Goal: Task Accomplishment & Management: Complete application form

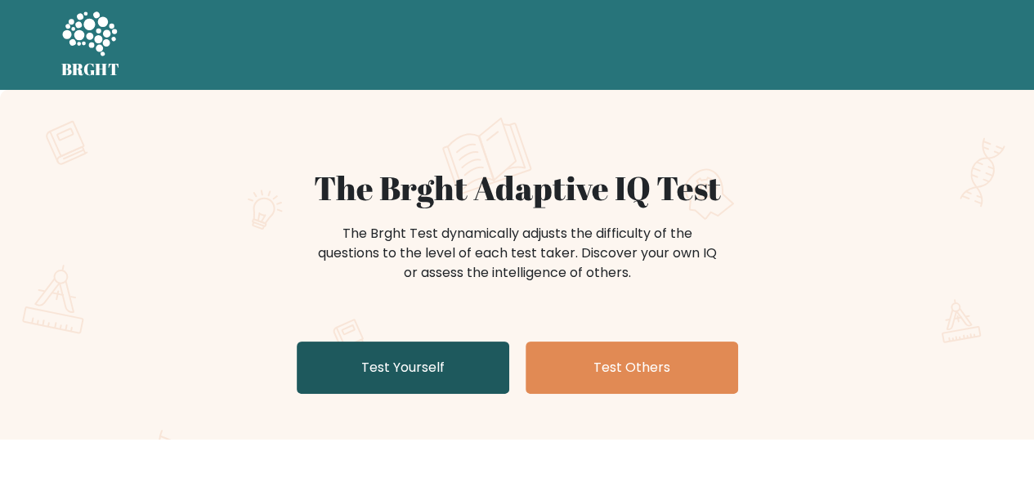
click at [408, 367] on link "Test Yourself" at bounding box center [403, 368] width 212 height 52
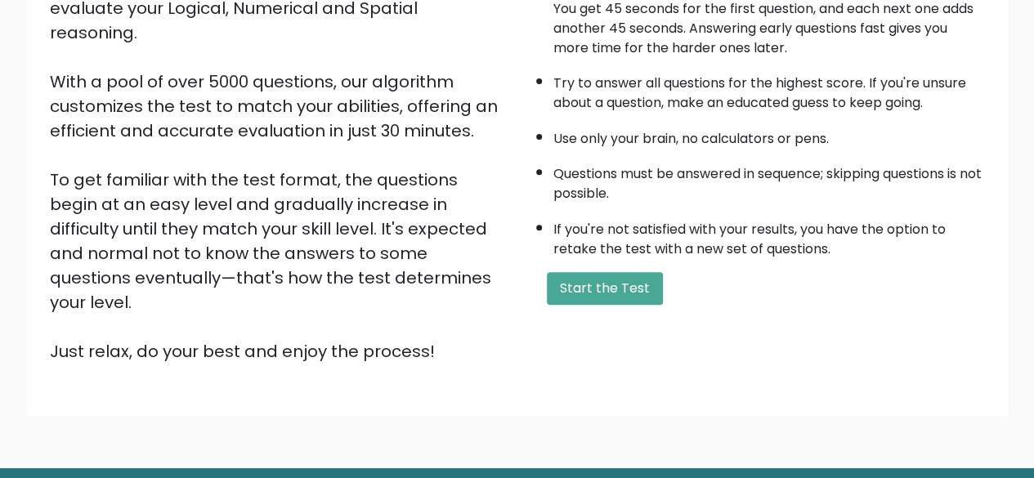
scroll to position [239, 0]
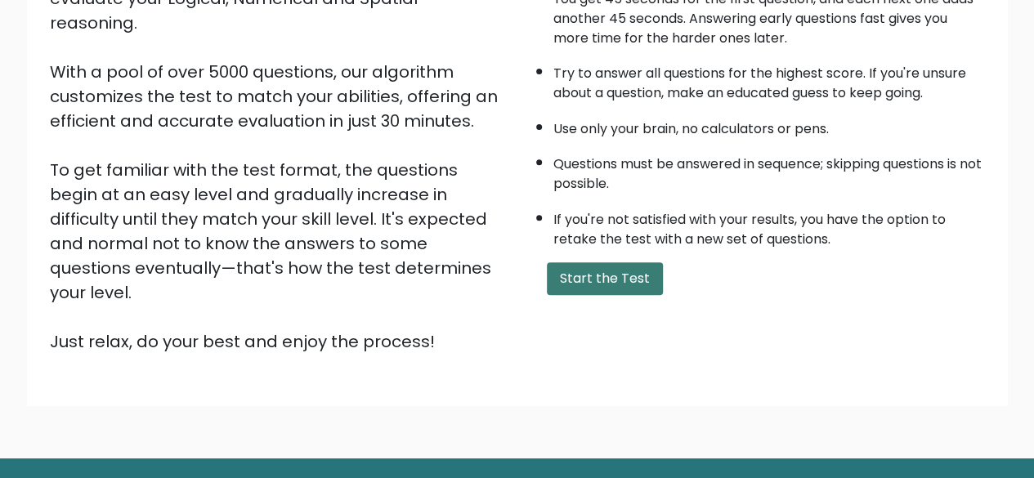
click at [639, 271] on button "Start the Test" at bounding box center [605, 278] width 116 height 33
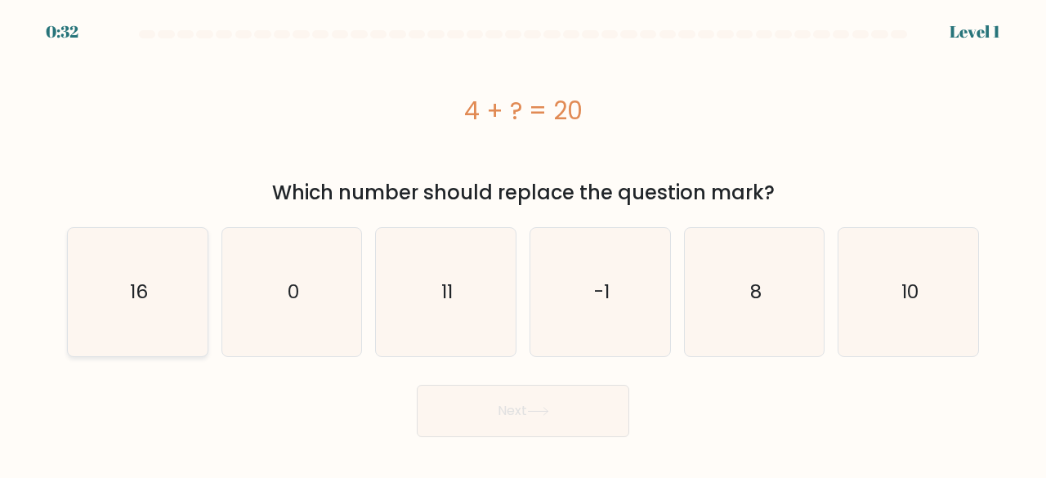
click at [187, 311] on icon "16" at bounding box center [138, 292] width 128 height 128
click at [523, 244] on input "a. 16" at bounding box center [523, 241] width 1 height 4
radio input "true"
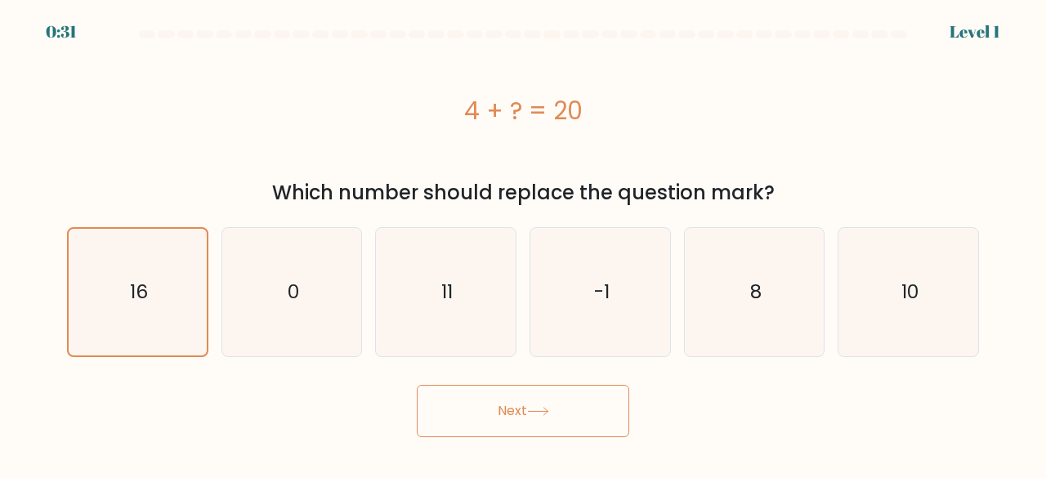
click at [496, 419] on button "Next" at bounding box center [523, 411] width 212 height 52
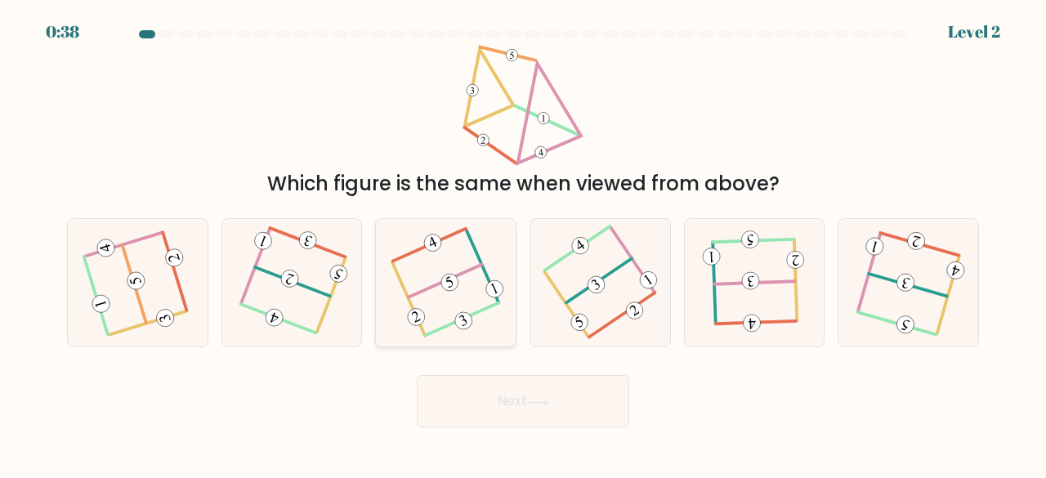
click at [430, 264] on icon at bounding box center [446, 282] width 101 height 102
click at [523, 244] on input "c." at bounding box center [523, 241] width 1 height 4
radio input "true"
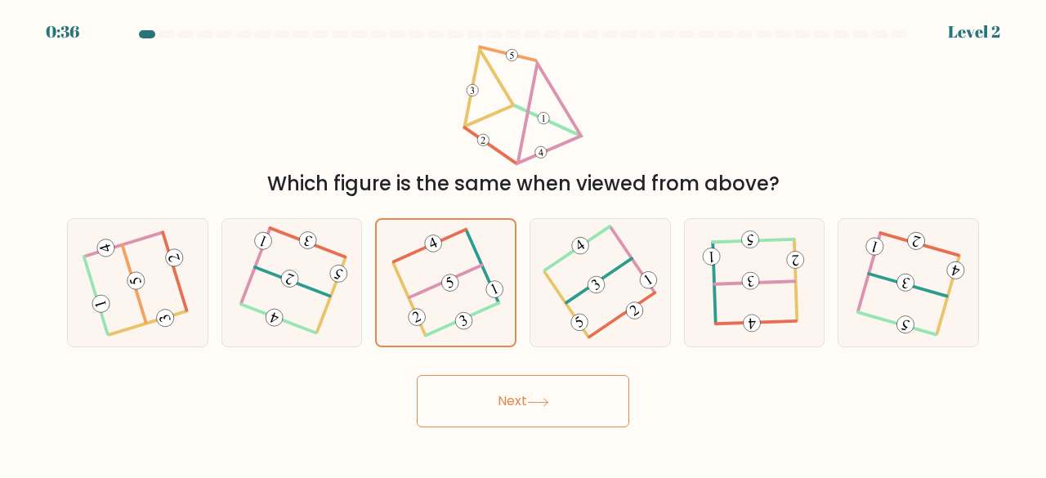
click at [539, 396] on button "Next" at bounding box center [523, 401] width 212 height 52
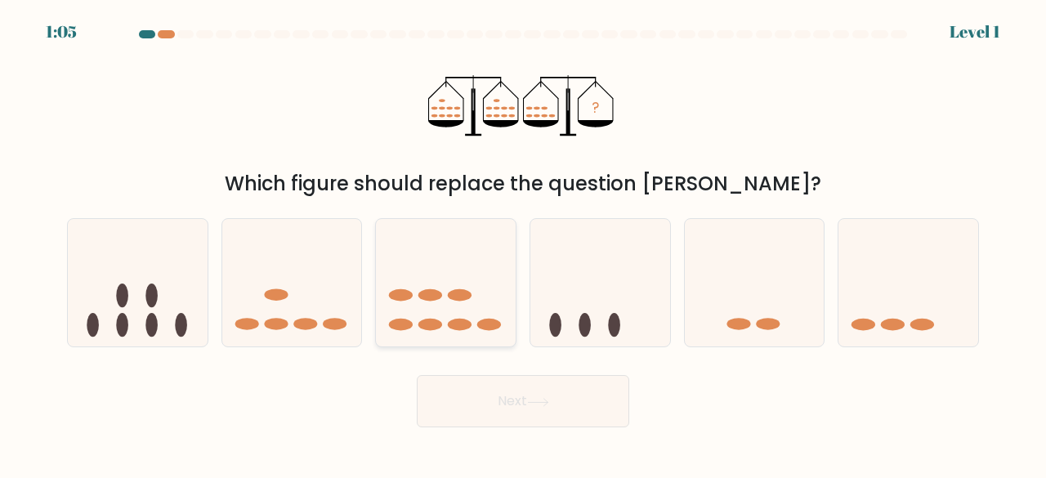
click at [449, 298] on icon at bounding box center [446, 282] width 140 height 115
click at [523, 244] on input "c." at bounding box center [523, 241] width 1 height 4
radio input "true"
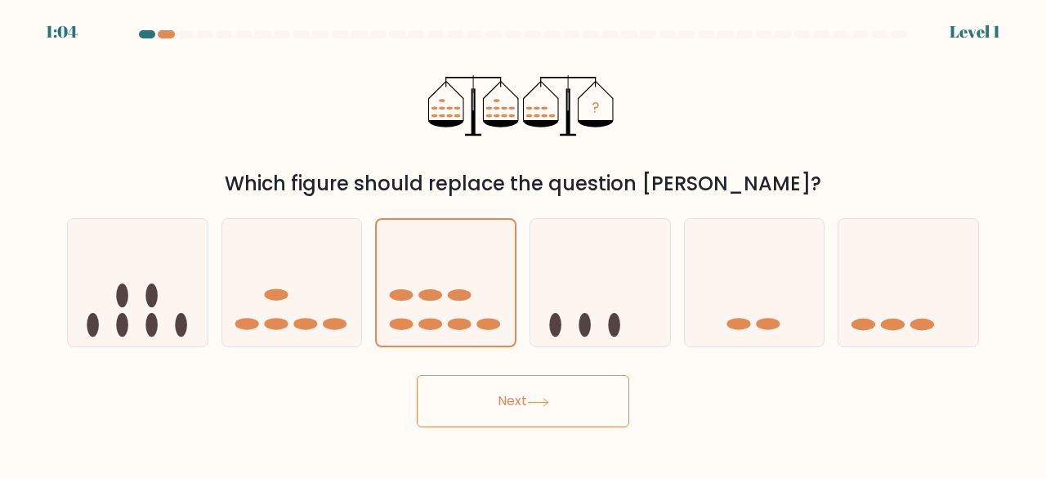
click at [522, 406] on button "Next" at bounding box center [523, 401] width 212 height 52
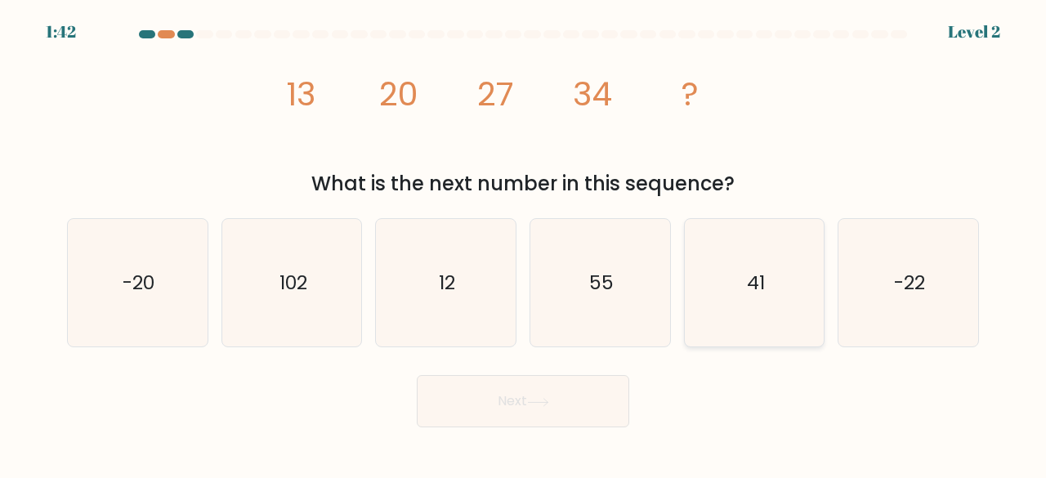
click at [742, 293] on icon "41" at bounding box center [755, 283] width 128 height 128
click at [524, 244] on input "e. 41" at bounding box center [523, 241] width 1 height 4
radio input "true"
click at [611, 413] on button "Next" at bounding box center [523, 401] width 212 height 52
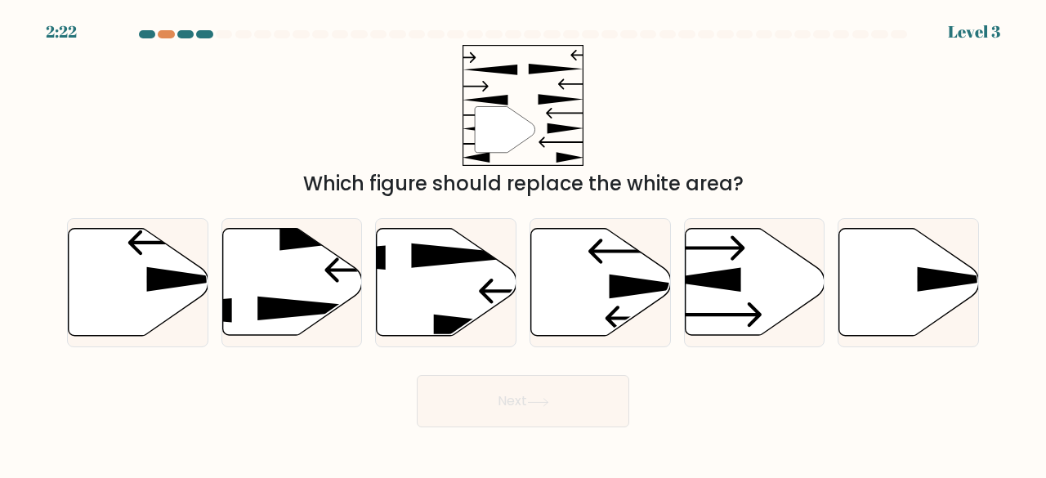
click at [611, 413] on button "Next" at bounding box center [523, 401] width 212 height 52
click at [756, 311] on icon at bounding box center [710, 315] width 103 height 25
click at [524, 244] on input "e." at bounding box center [523, 241] width 1 height 4
radio input "true"
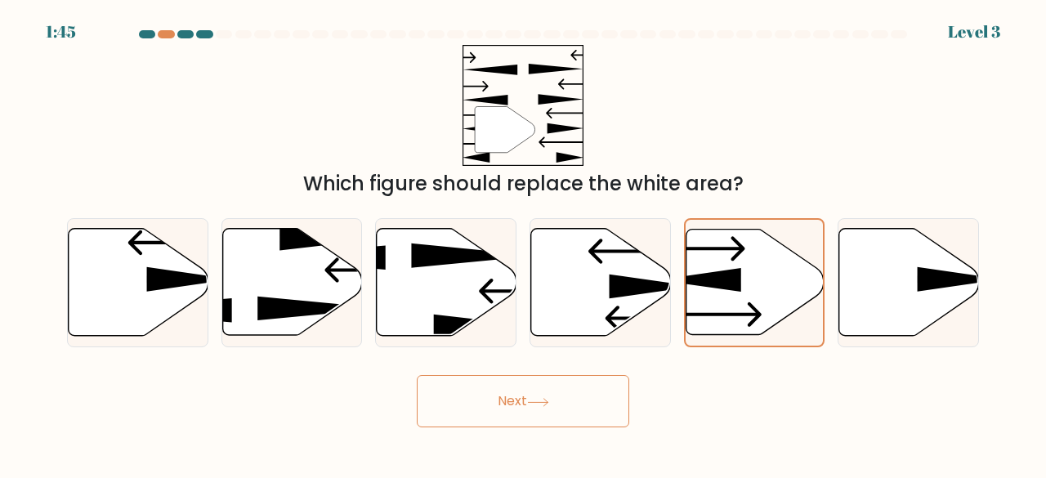
click at [580, 421] on button "Next" at bounding box center [523, 401] width 212 height 52
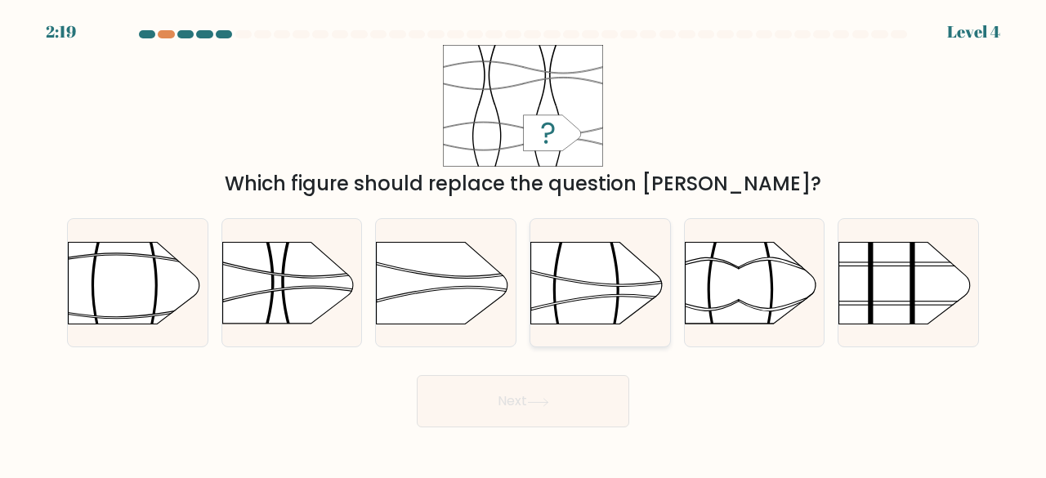
click at [579, 299] on icon at bounding box center [621, 302] width 181 height 16
click at [524, 244] on input "d." at bounding box center [523, 241] width 1 height 4
radio input "true"
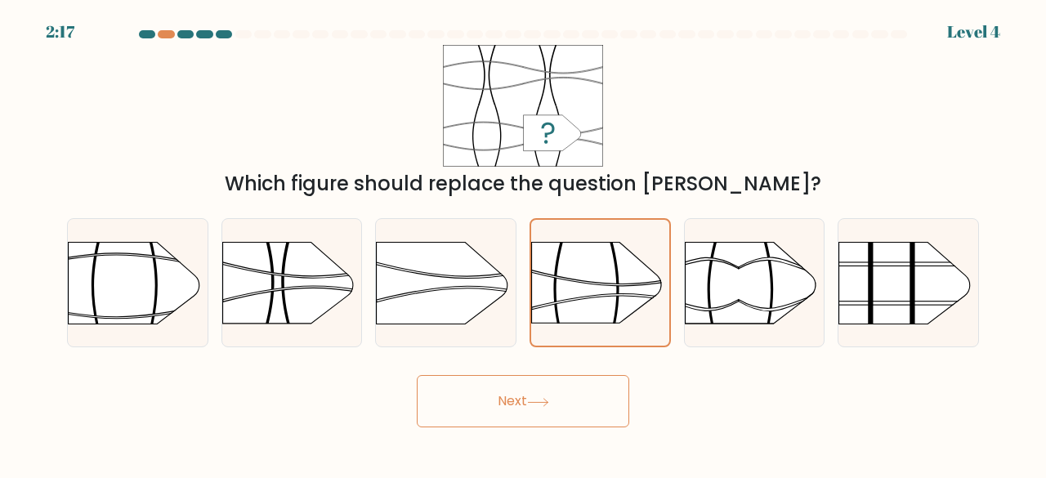
click at [569, 394] on button "Next" at bounding box center [523, 401] width 212 height 52
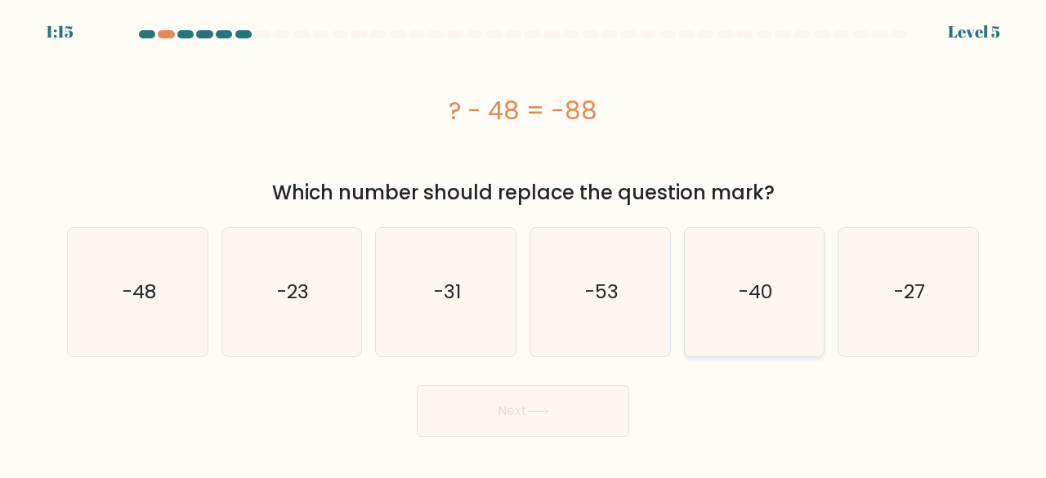
click at [766, 300] on text "-40" at bounding box center [756, 292] width 34 height 27
click at [524, 244] on input "e. -40" at bounding box center [523, 241] width 1 height 4
radio input "true"
click at [550, 421] on button "Next" at bounding box center [523, 411] width 212 height 52
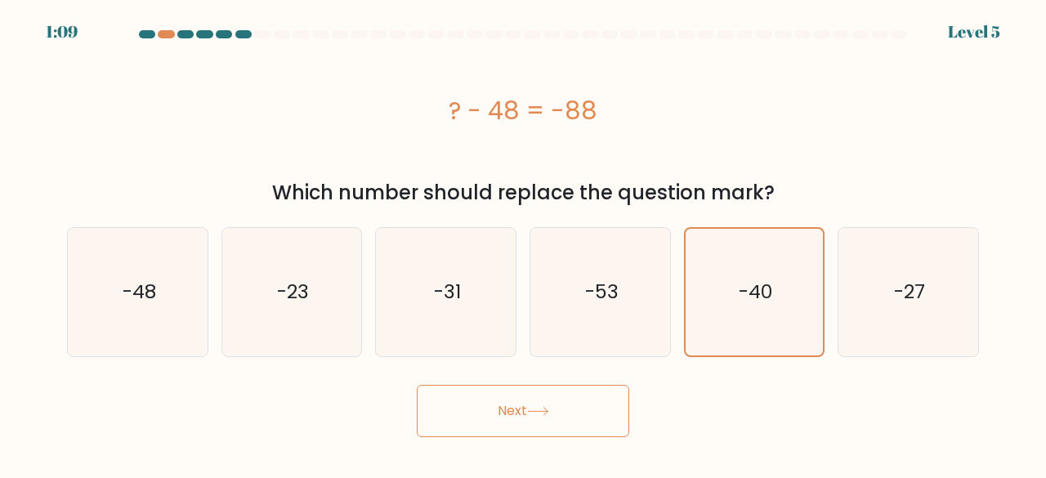
click at [550, 421] on button "Next" at bounding box center [523, 411] width 212 height 52
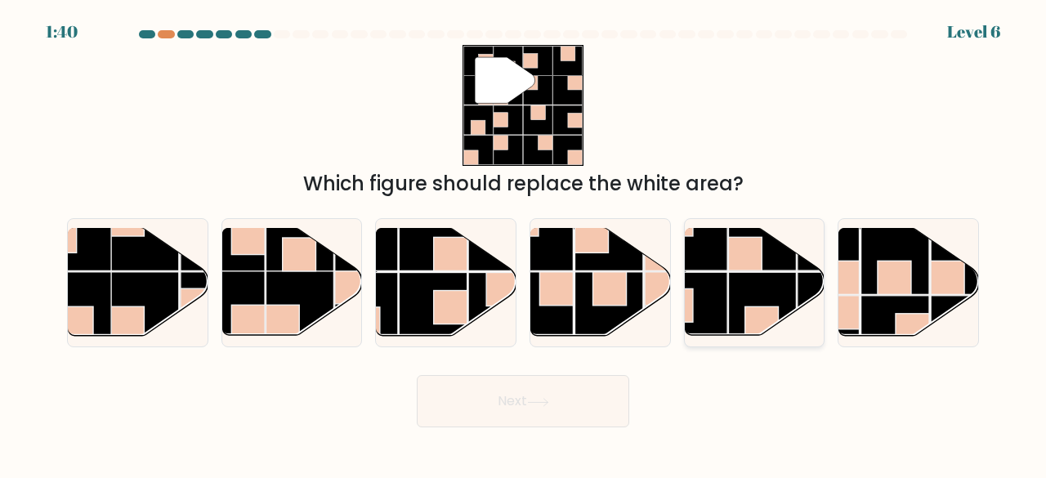
click at [771, 304] on rect at bounding box center [762, 307] width 68 height 68
click at [524, 244] on input "e." at bounding box center [523, 241] width 1 height 4
radio input "true"
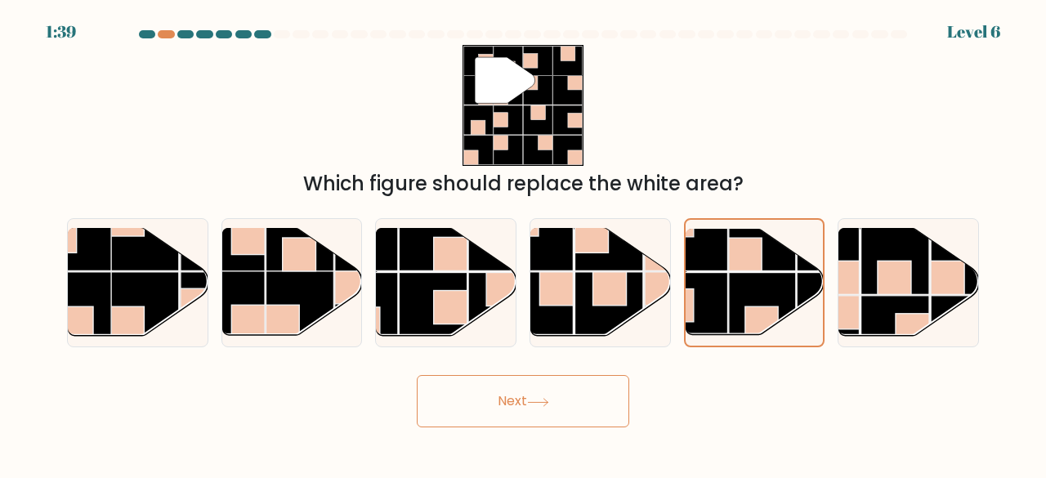
click at [582, 403] on button "Next" at bounding box center [523, 401] width 212 height 52
click at [418, 281] on rect at bounding box center [434, 307] width 68 height 68
click at [523, 244] on input "c." at bounding box center [523, 241] width 1 height 4
radio input "true"
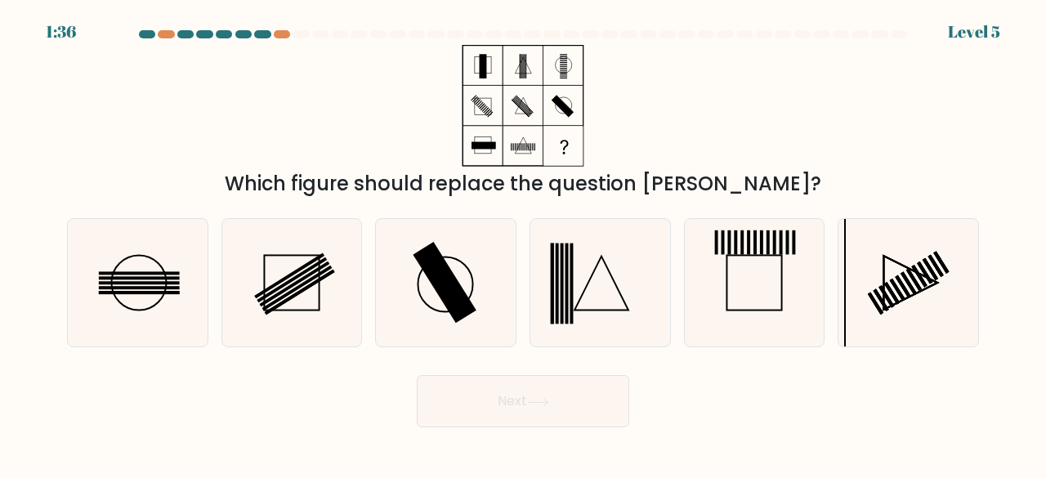
click at [495, 410] on button "Next" at bounding box center [523, 401] width 212 height 52
click at [163, 315] on icon at bounding box center [138, 283] width 128 height 128
click at [523, 244] on input "a." at bounding box center [523, 241] width 1 height 4
radio input "true"
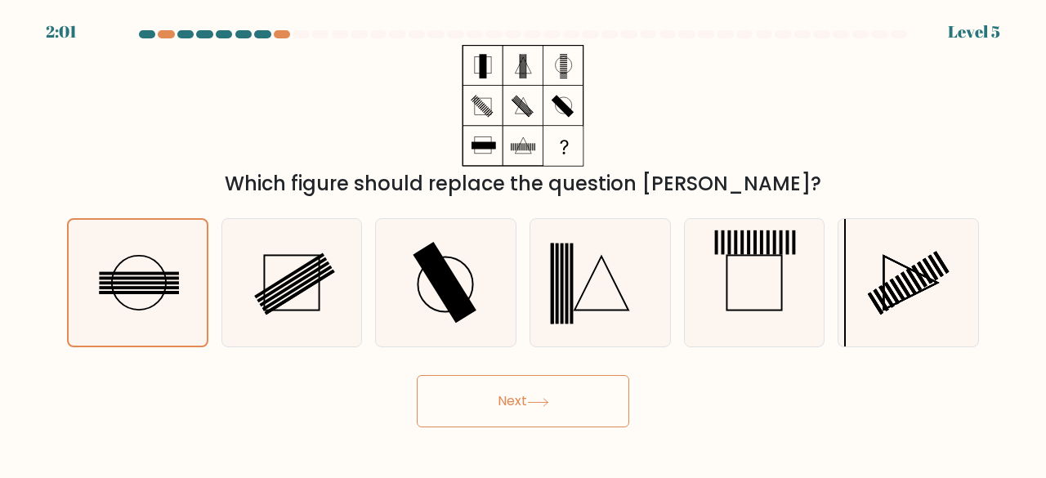
click at [520, 406] on button "Next" at bounding box center [523, 401] width 212 height 52
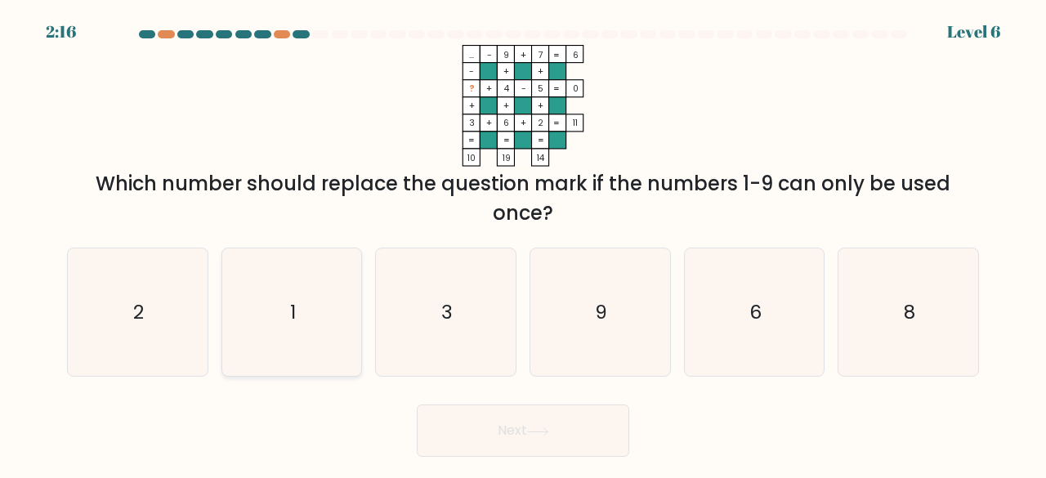
click at [337, 306] on icon "1" at bounding box center [292, 312] width 128 height 128
click at [523, 244] on input "b. 1" at bounding box center [523, 241] width 1 height 4
radio input "true"
click at [515, 433] on button "Next" at bounding box center [523, 431] width 212 height 52
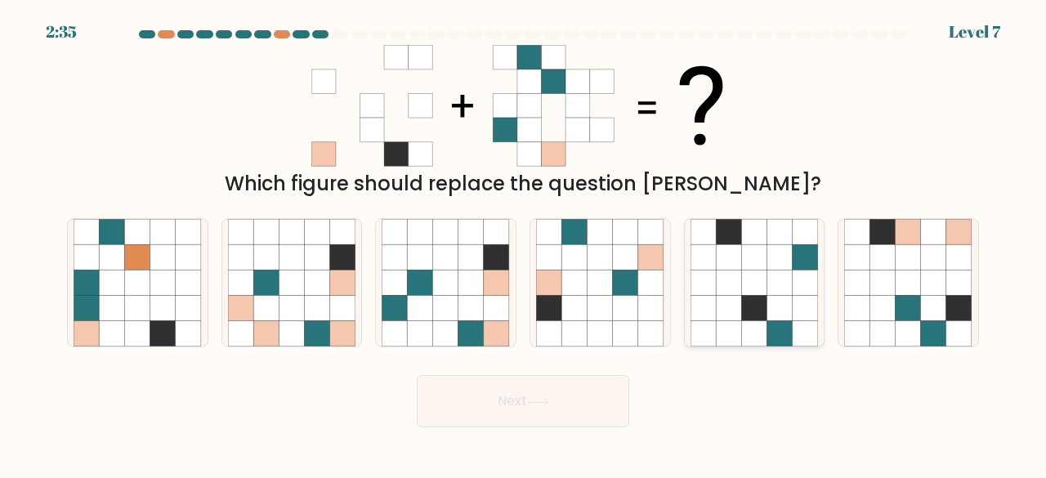
click at [700, 313] on icon at bounding box center [703, 308] width 25 height 25
click at [524, 244] on input "e." at bounding box center [523, 241] width 1 height 4
radio input "true"
click at [615, 406] on button "Next" at bounding box center [523, 401] width 212 height 52
